Goal: Transaction & Acquisition: Book appointment/travel/reservation

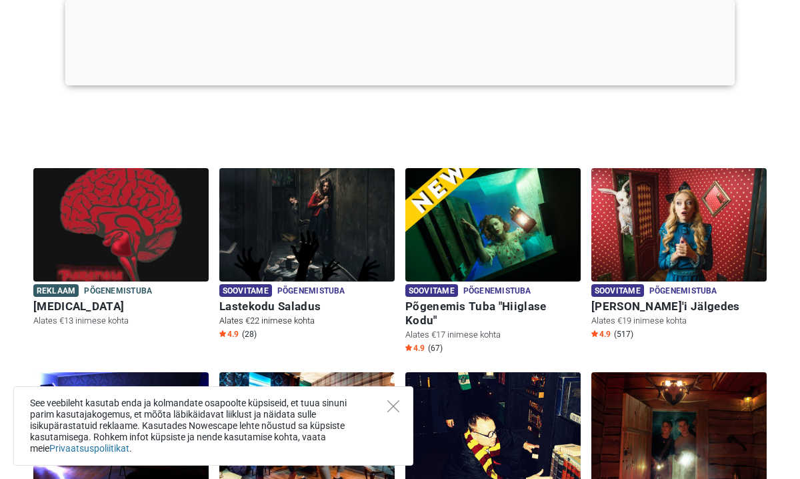
scroll to position [245, 0]
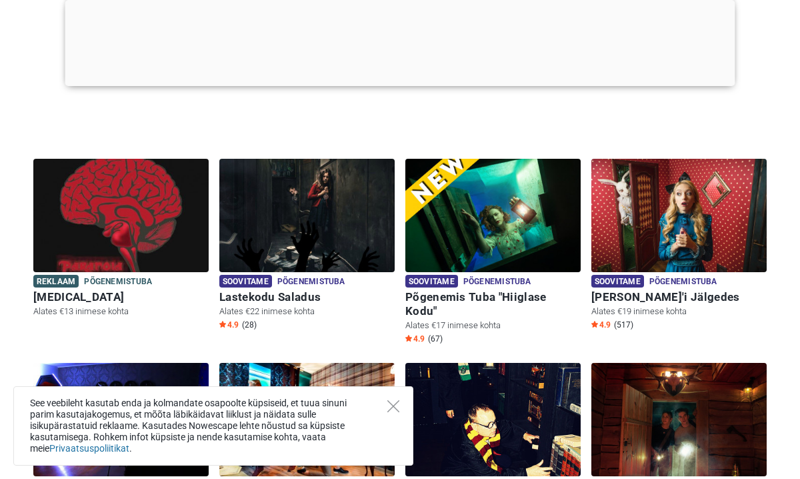
click at [390, 399] on div "See veebileht kasutab enda ja kolmandate osapoolte küpsiseid, et tuua sinuni pa…" at bounding box center [213, 425] width 400 height 79
click at [394, 406] on icon "Close" at bounding box center [393, 406] width 12 height 12
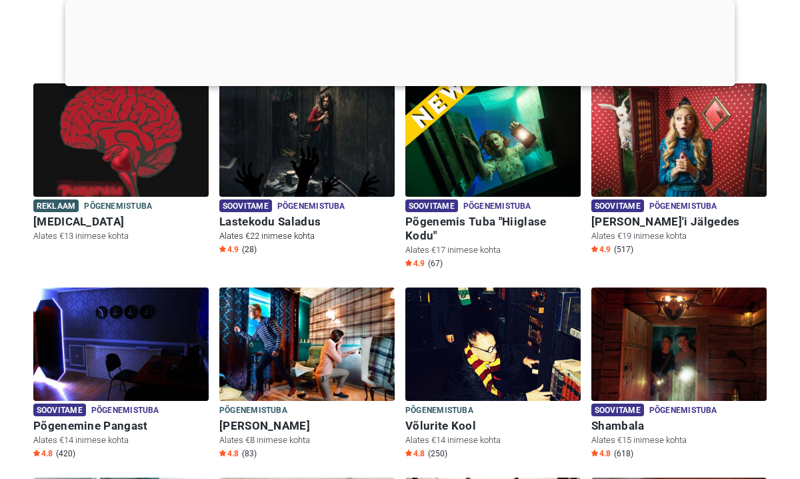
scroll to position [321, 0]
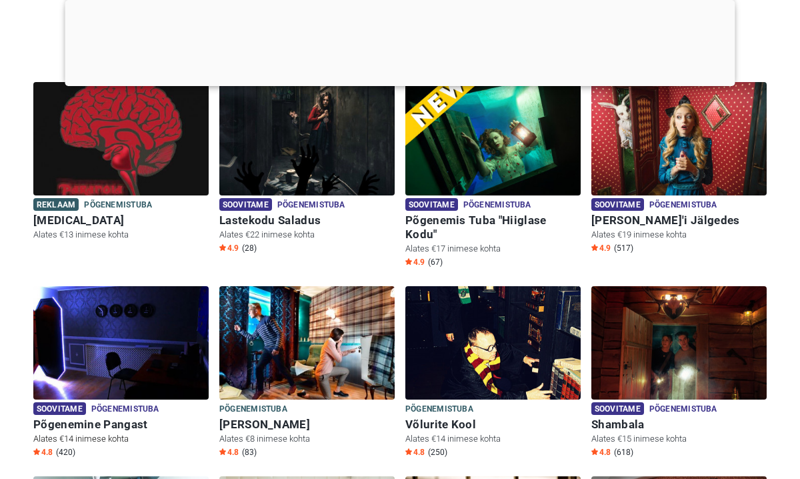
click at [153, 317] on img at bounding box center [120, 342] width 175 height 113
click at [145, 335] on img at bounding box center [120, 342] width 175 height 113
click at [145, 337] on img at bounding box center [120, 342] width 175 height 113
click at [339, 127] on img at bounding box center [306, 138] width 175 height 113
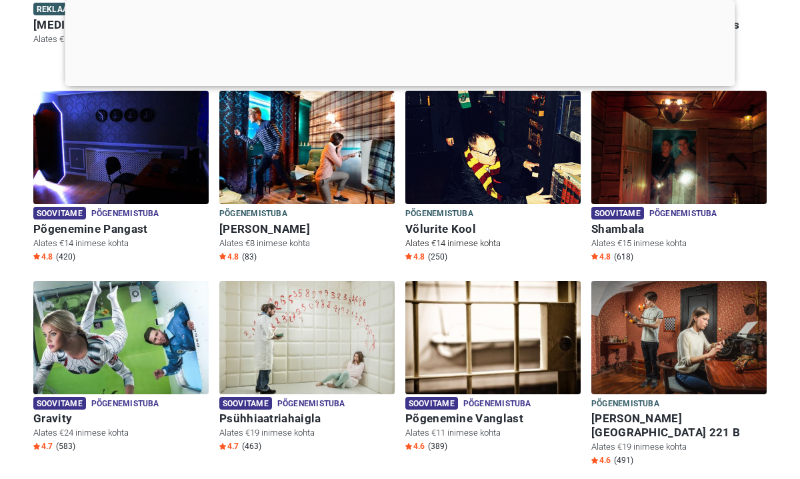
scroll to position [530, 0]
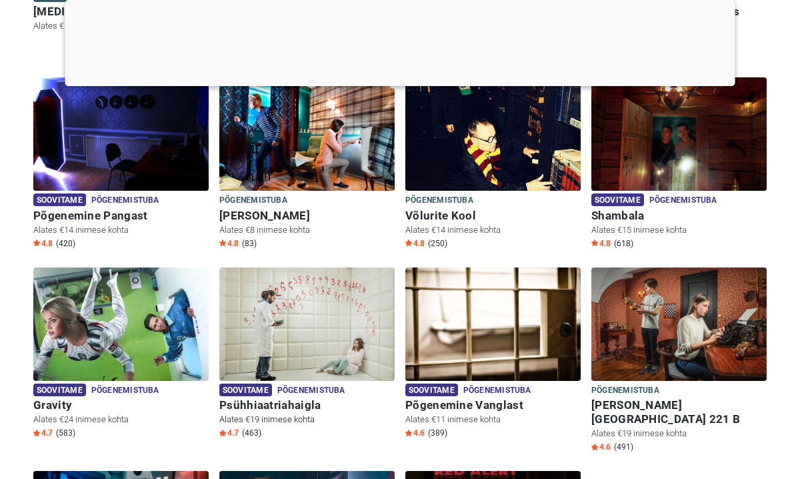
click at [344, 306] on img at bounding box center [306, 323] width 175 height 113
click at [689, 296] on img at bounding box center [678, 323] width 175 height 113
click at [493, 289] on img at bounding box center [492, 323] width 175 height 113
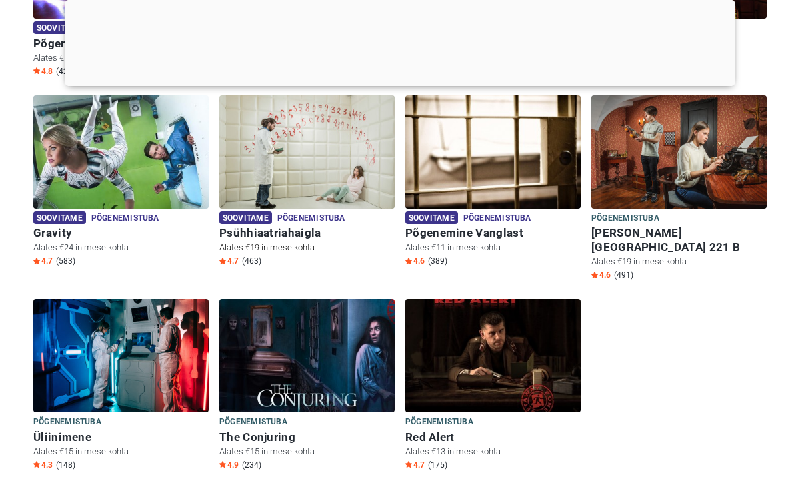
scroll to position [717, 0]
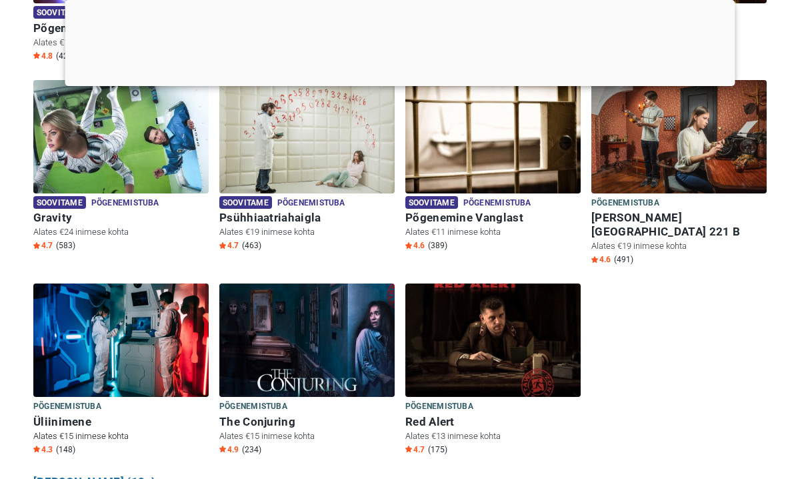
click at [164, 297] on img at bounding box center [120, 339] width 175 height 113
click at [323, 313] on img at bounding box center [306, 339] width 175 height 113
click at [479, 311] on img at bounding box center [492, 339] width 175 height 113
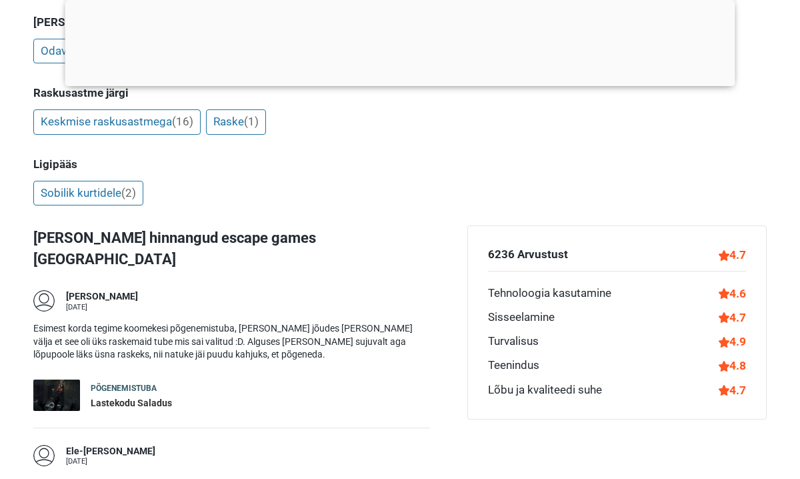
scroll to position [1735, 0]
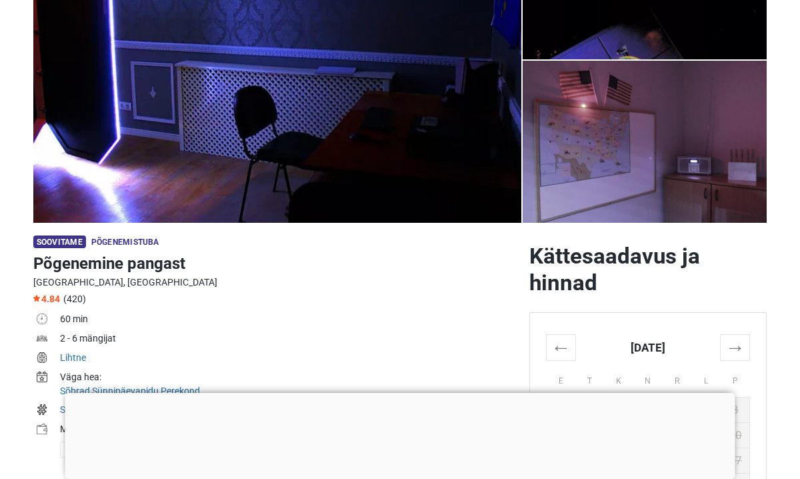
scroll to position [310, 0]
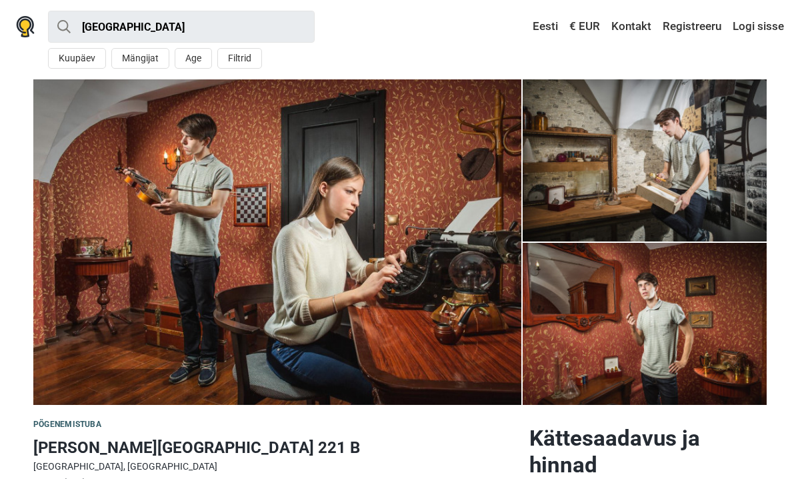
scroll to position [153, 0]
